Goal: Task Accomplishment & Management: Manage account settings

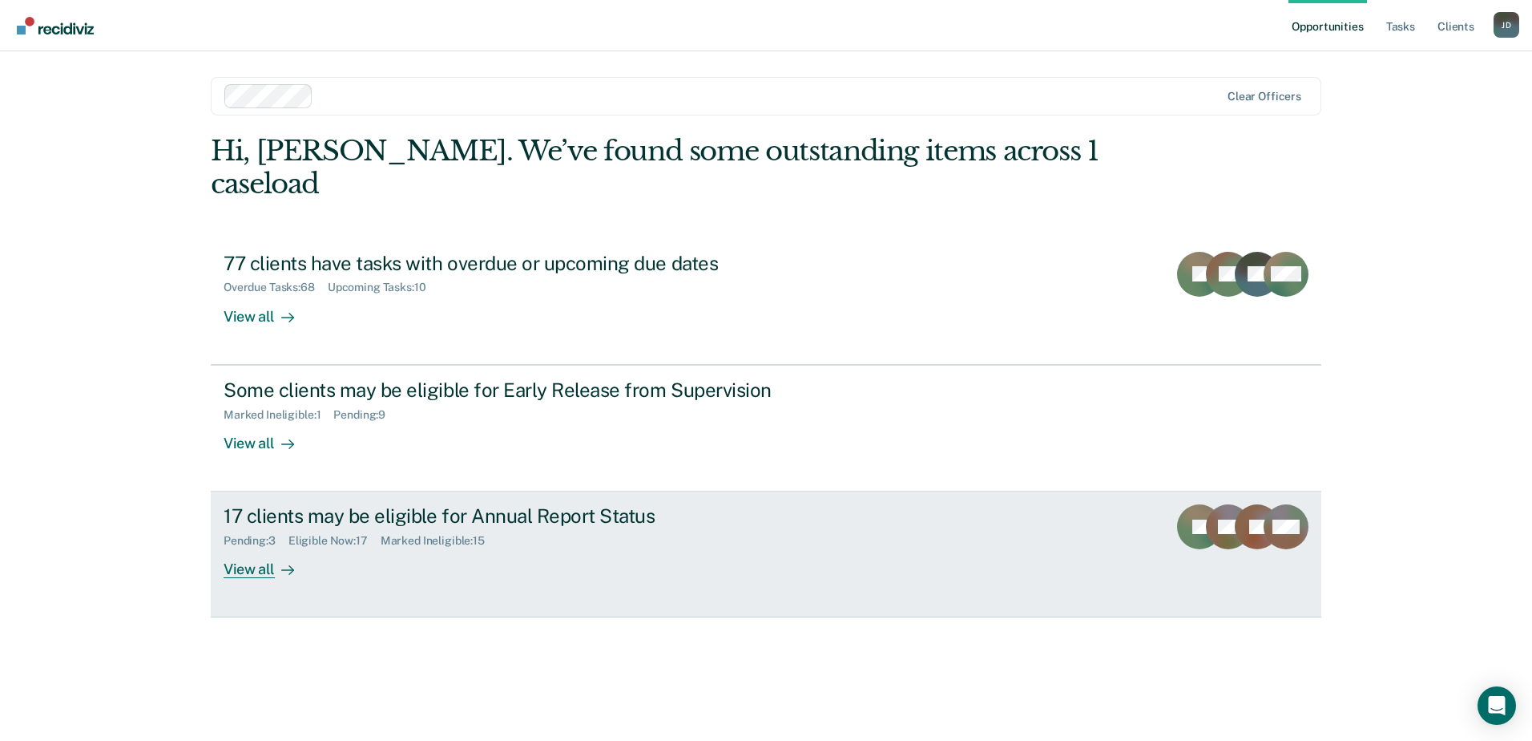
click at [531, 547] on link "17 clients may be eligible for Annual Report Status Pending : 3 Eligible Now : …" at bounding box center [766, 554] width 1111 height 126
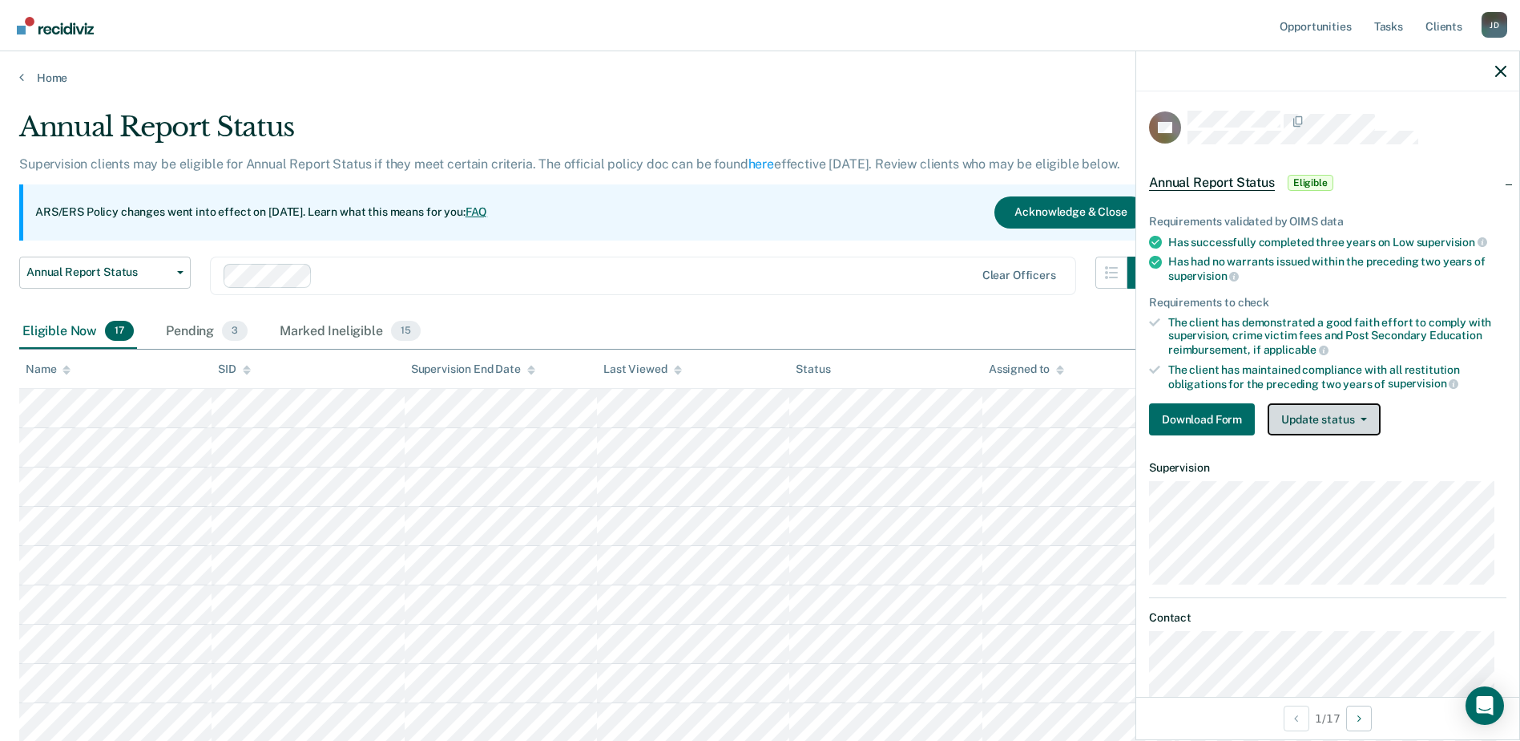
click at [1306, 418] on button "Update status" at bounding box center [1324, 419] width 113 height 32
click at [1496, 71] on icon "button" at bounding box center [1501, 71] width 11 height 11
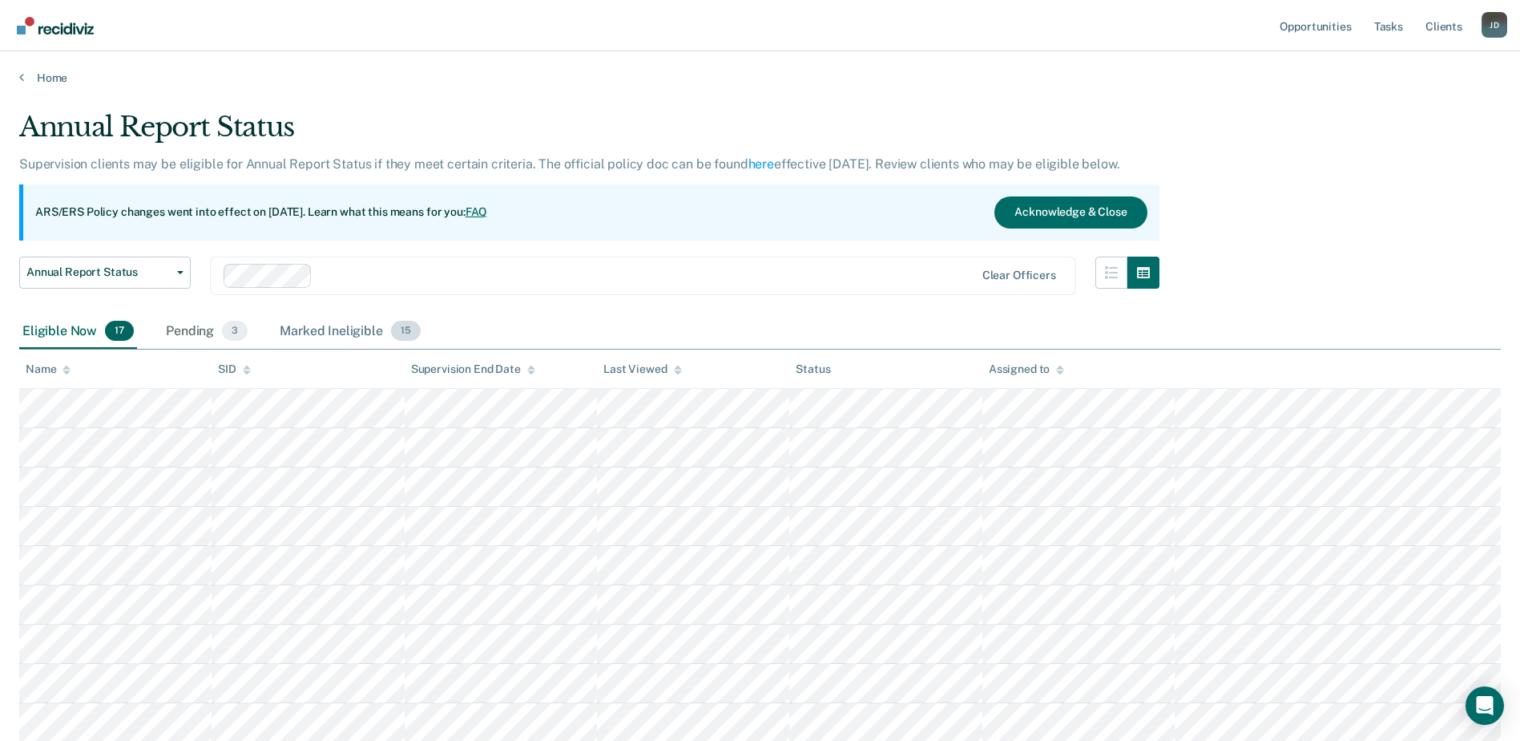
click at [343, 329] on div "Marked Ineligible 15" at bounding box center [350, 331] width 147 height 35
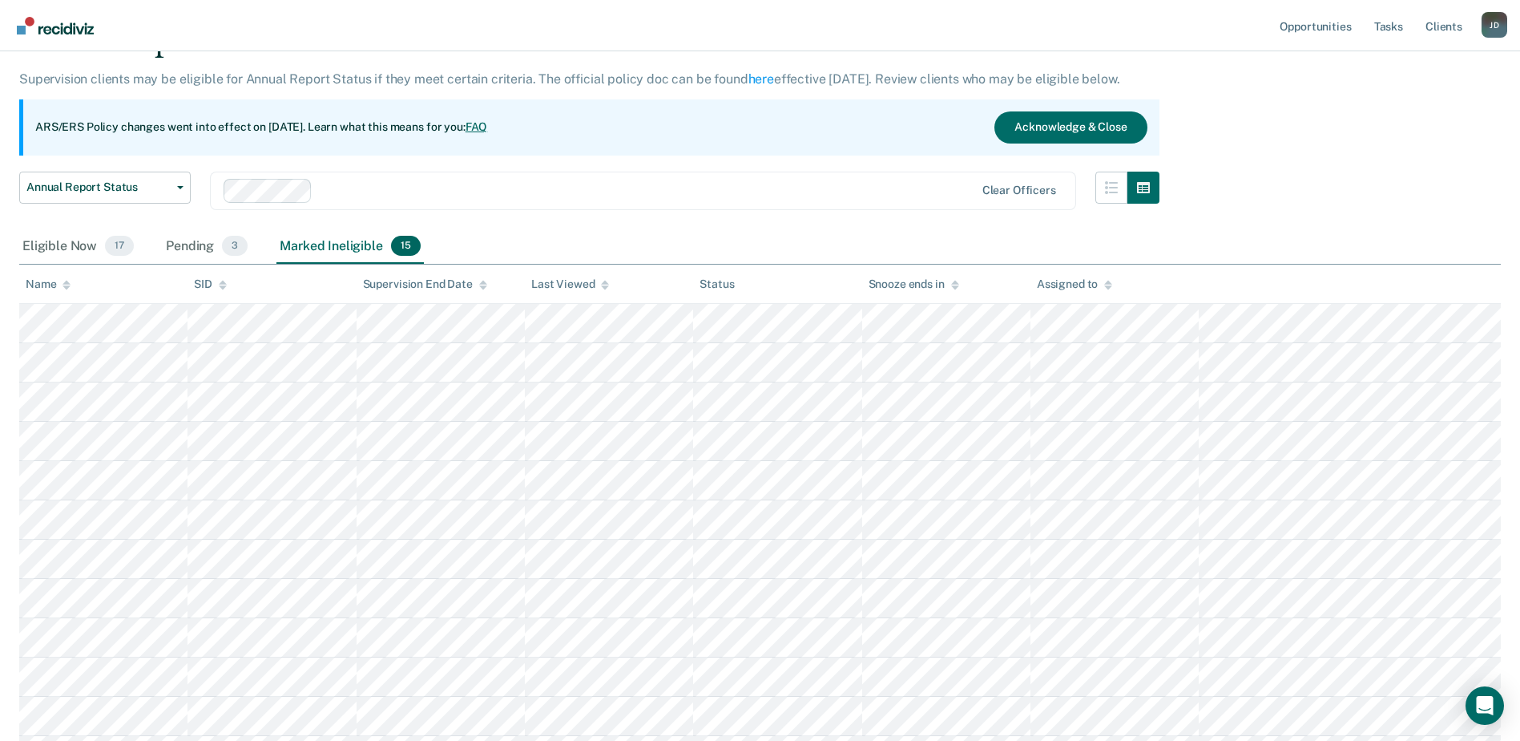
scroll to position [32, 0]
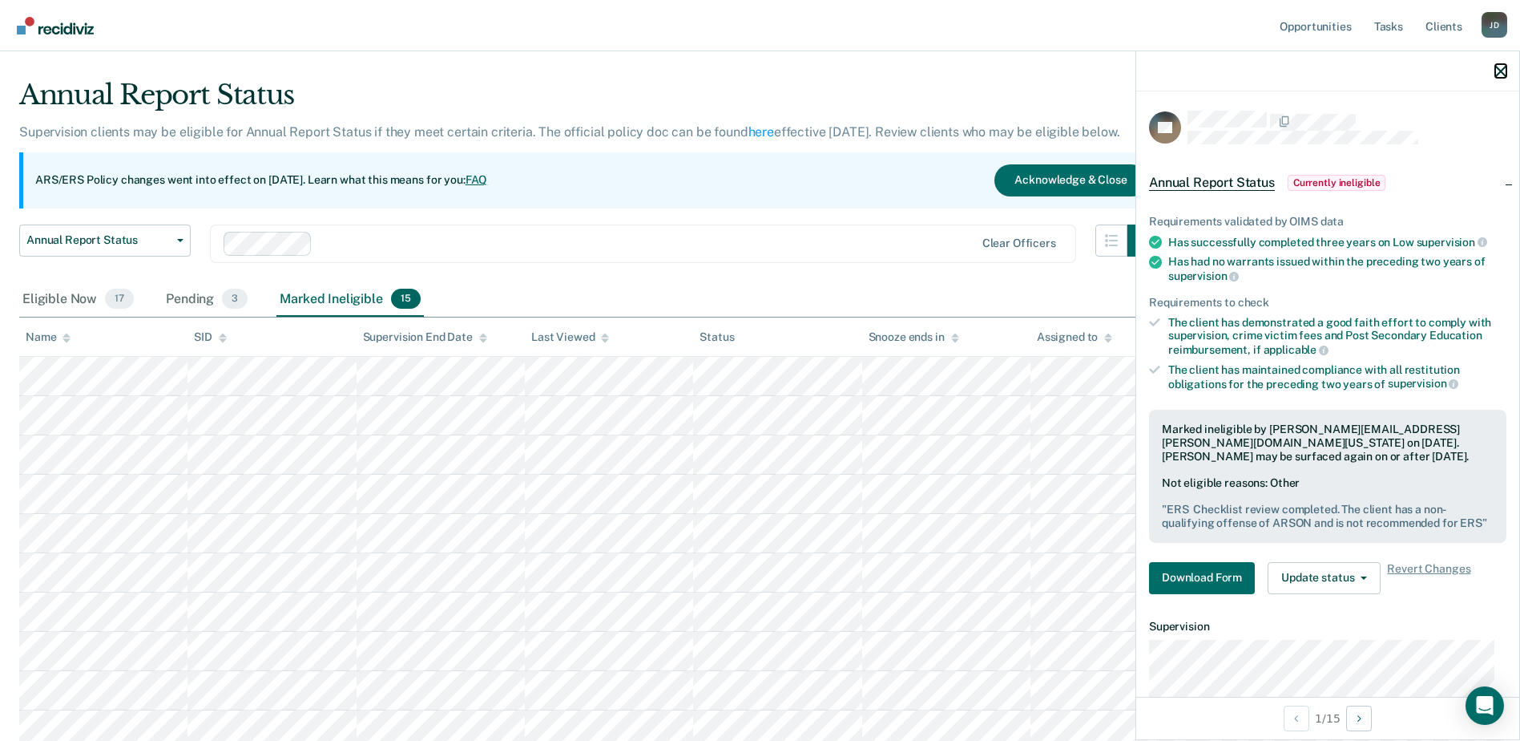
click at [1500, 71] on icon "button" at bounding box center [1501, 71] width 11 height 11
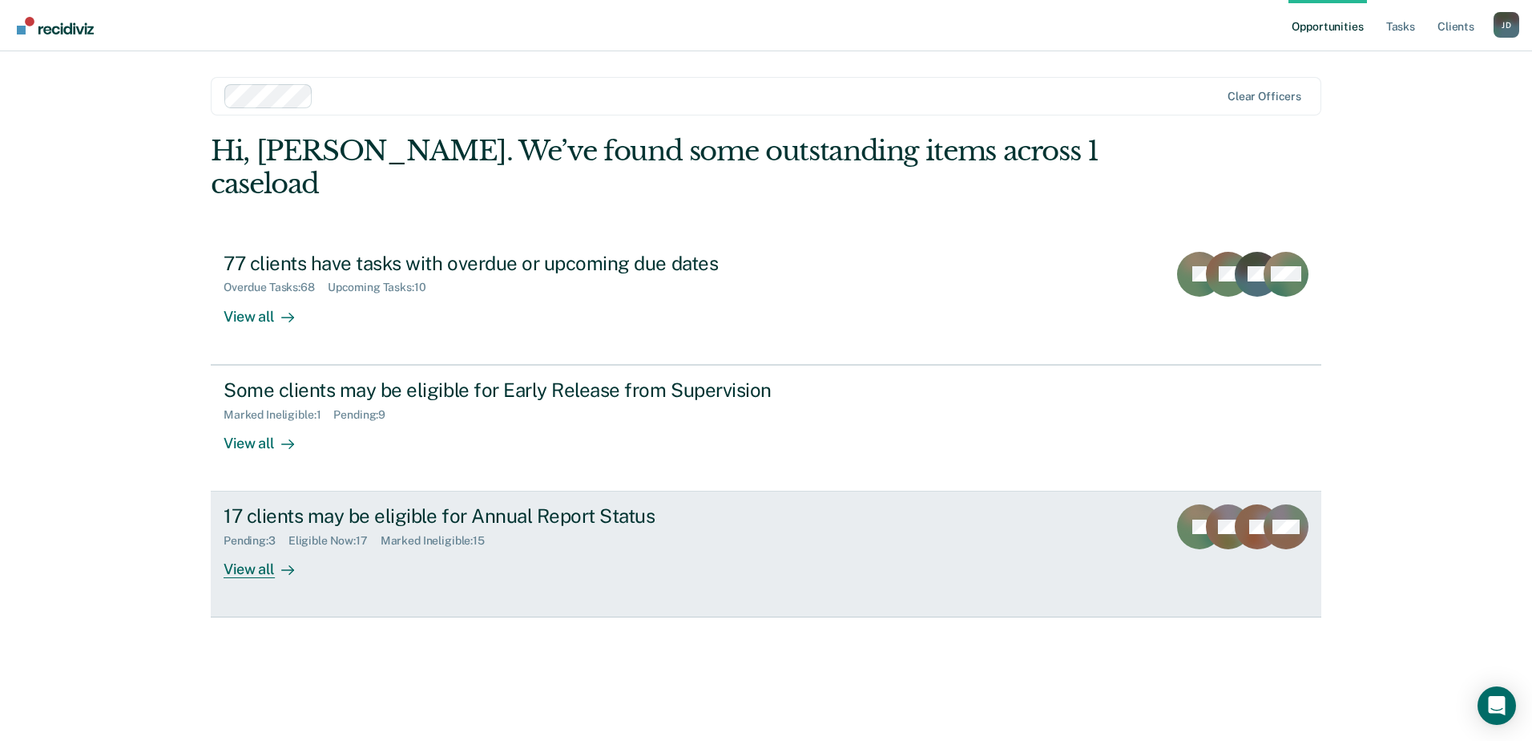
click at [313, 504] on div "17 clients may be eligible for Annual Report Status" at bounding box center [505, 515] width 563 height 23
